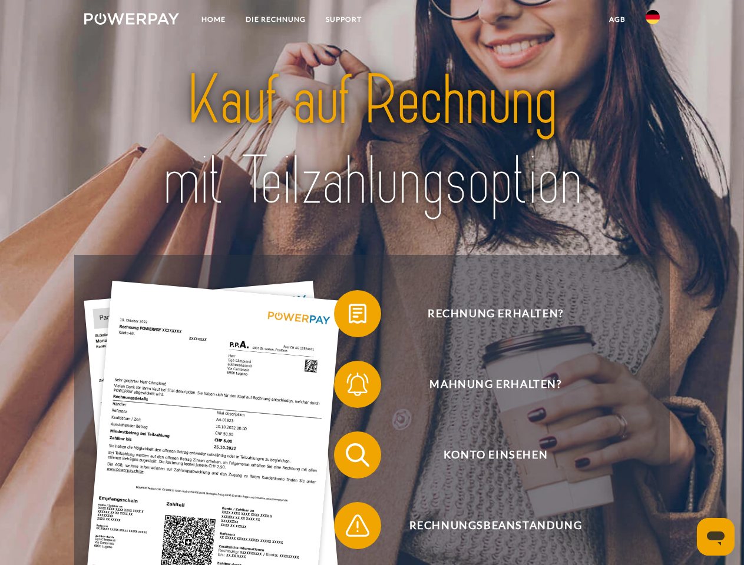
click at [131, 21] on img at bounding box center [131, 19] width 95 height 12
click at [653, 21] on img at bounding box center [653, 17] width 14 height 14
click at [617, 19] on link "agb" at bounding box center [617, 19] width 37 height 21
click at [349, 316] on span at bounding box center [339, 313] width 59 height 59
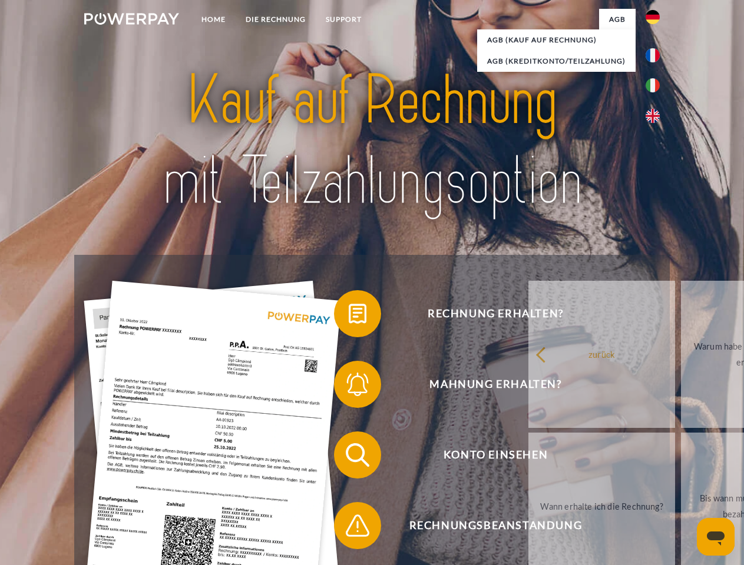
click at [349, 387] on div "Rechnung erhalten? Mahnung erhalten? Konto einsehen" at bounding box center [371, 490] width 595 height 471
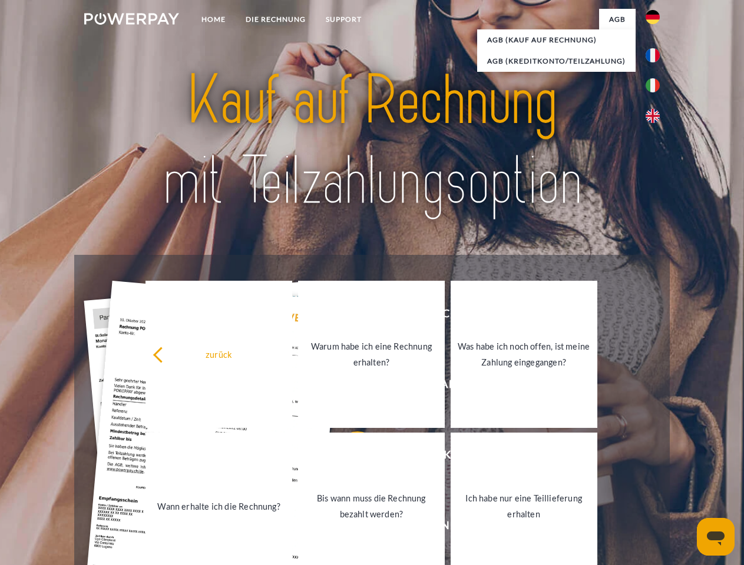
click at [349, 458] on link "Bis wann muss die Rechnung bezahlt werden?" at bounding box center [371, 506] width 147 height 147
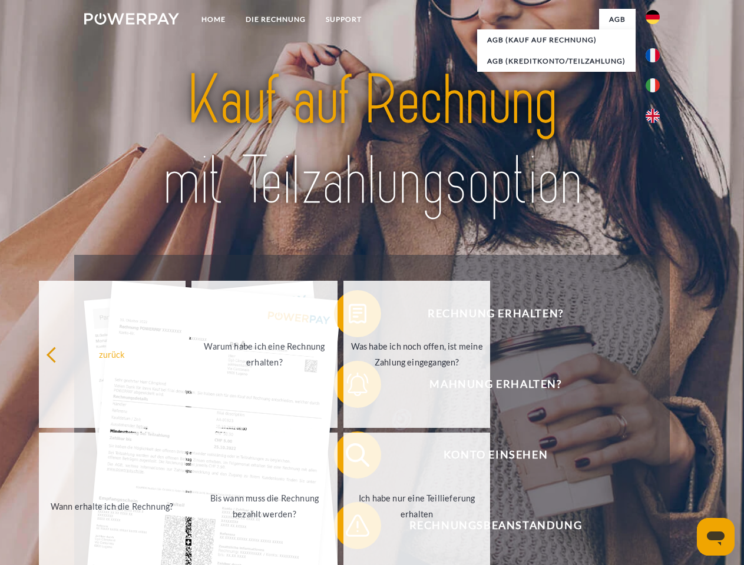
click at [349, 528] on span at bounding box center [339, 526] width 59 height 59
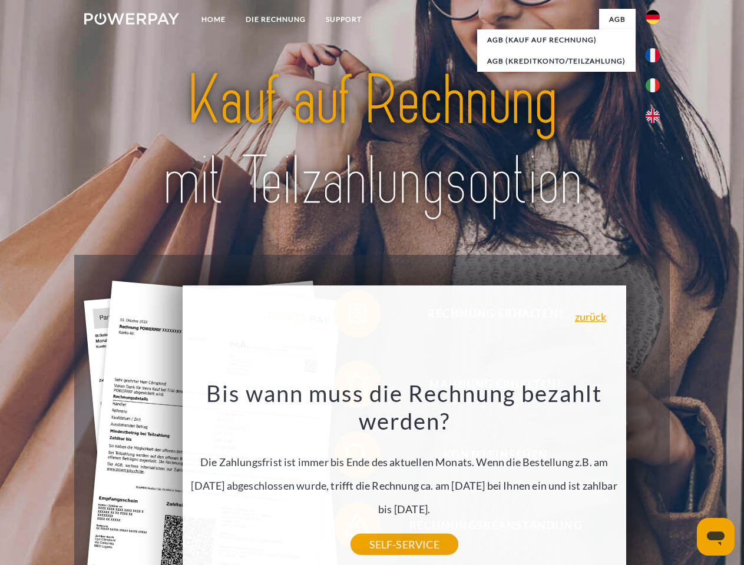
click at [716, 537] on icon "Messaging-Fenster öffnen" at bounding box center [716, 539] width 18 height 14
